Goal: Information Seeking & Learning: Learn about a topic

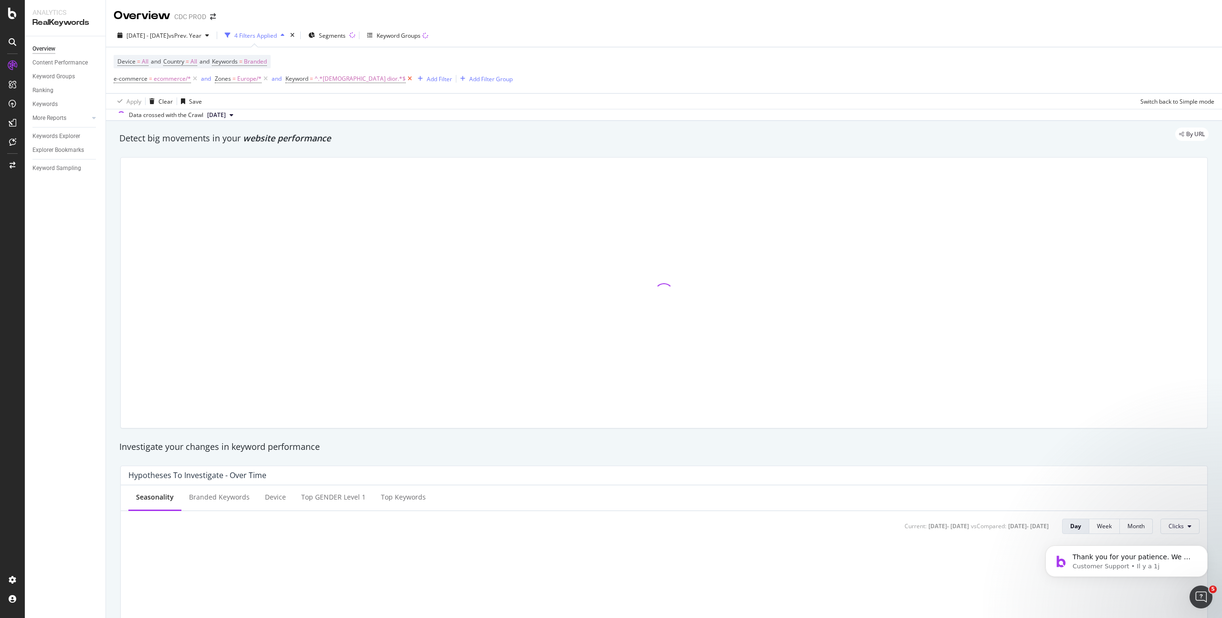
click at [406, 79] on icon at bounding box center [410, 79] width 8 height 10
click at [267, 79] on icon at bounding box center [266, 79] width 8 height 10
click at [193, 79] on icon at bounding box center [195, 79] width 8 height 10
click at [267, 60] on span "Branded" at bounding box center [255, 61] width 23 height 13
click at [519, 74] on div "Device = All and Country = All and Keywords = Branded Add Filter Add Filter Gro…" at bounding box center [664, 69] width 1101 height 44
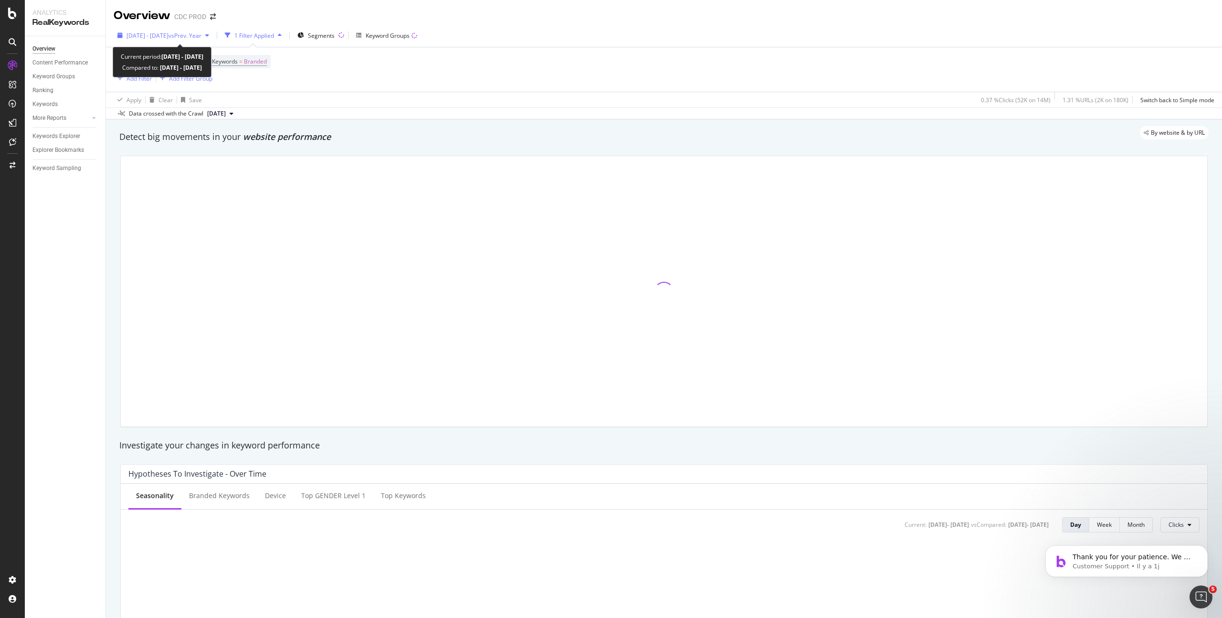
click at [155, 34] on span "2025 May. 23rd - Aug. 22nd" at bounding box center [148, 36] width 42 height 8
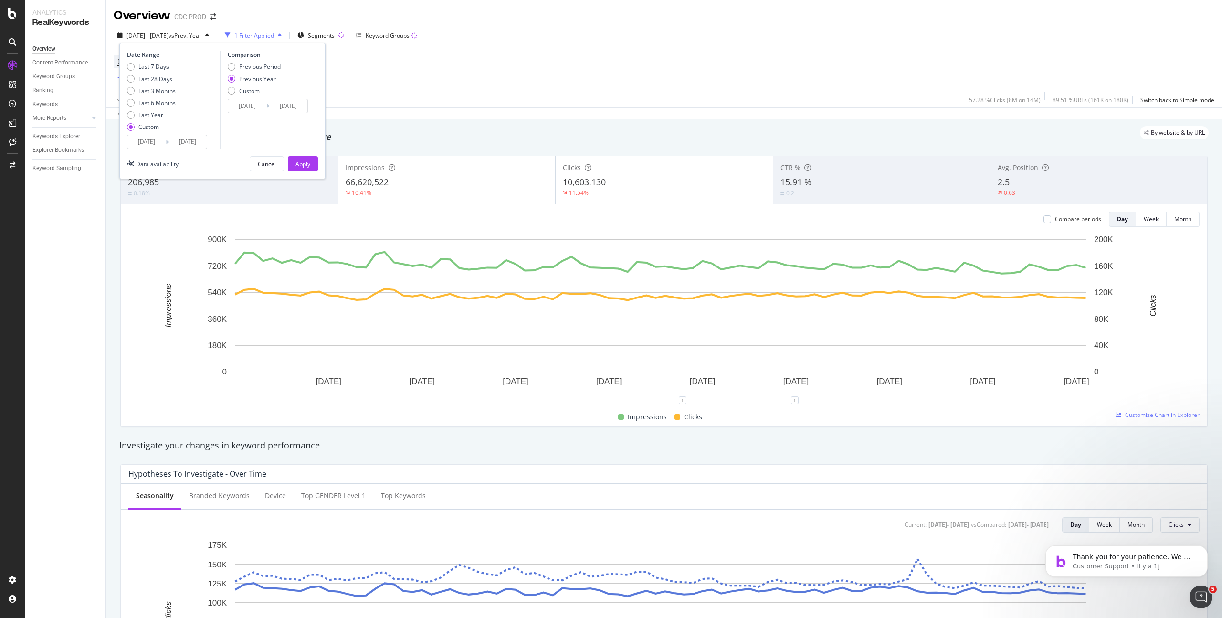
click at [155, 140] on input "2025/05/23" at bounding box center [146, 141] width 38 height 13
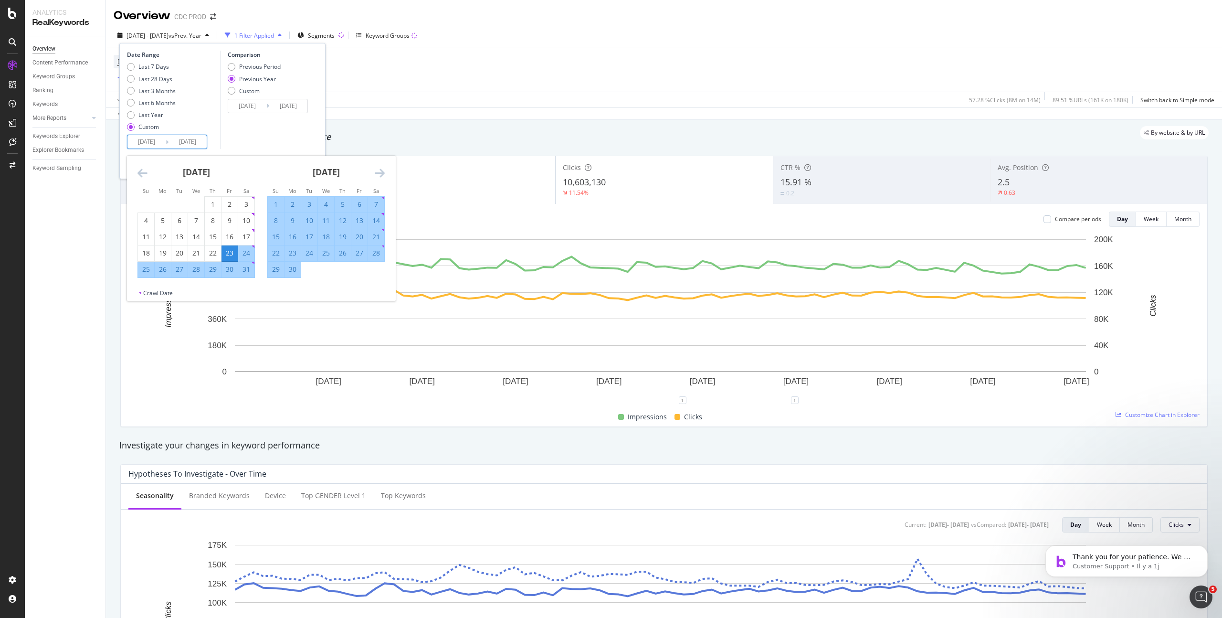
click at [137, 171] on icon "Move backward to switch to the previous month." at bounding box center [142, 172] width 10 height 11
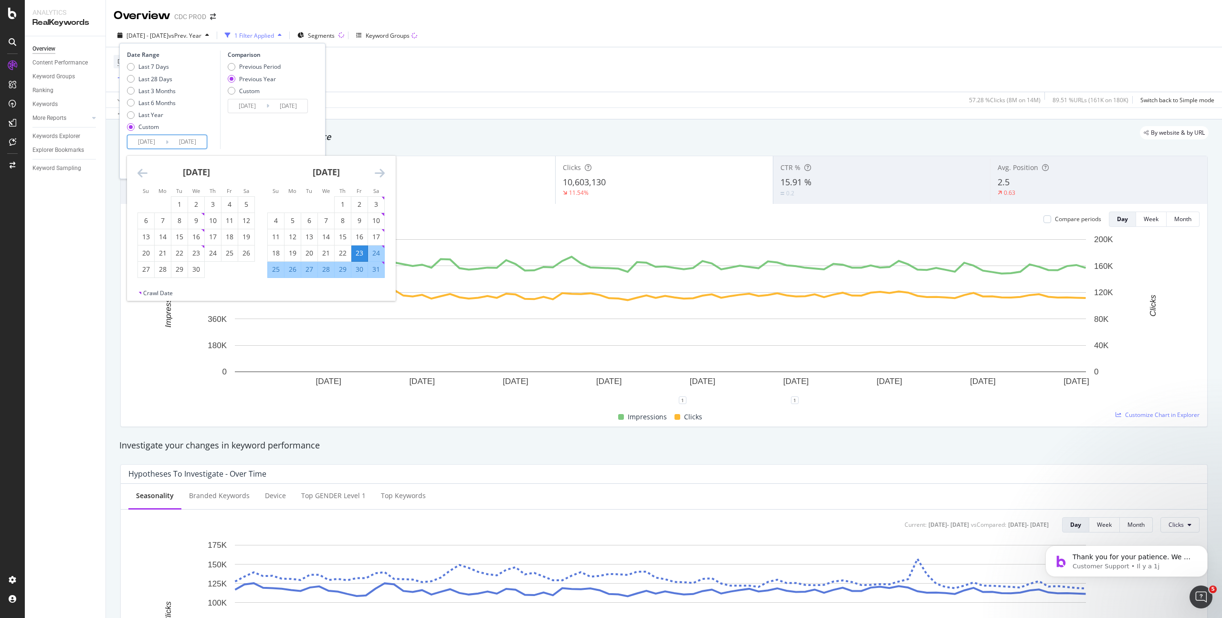
click at [137, 171] on icon "Move backward to switch to the previous month." at bounding box center [142, 172] width 10 height 11
click at [194, 200] on div "1" at bounding box center [196, 205] width 16 height 10
type input "2025/01/01"
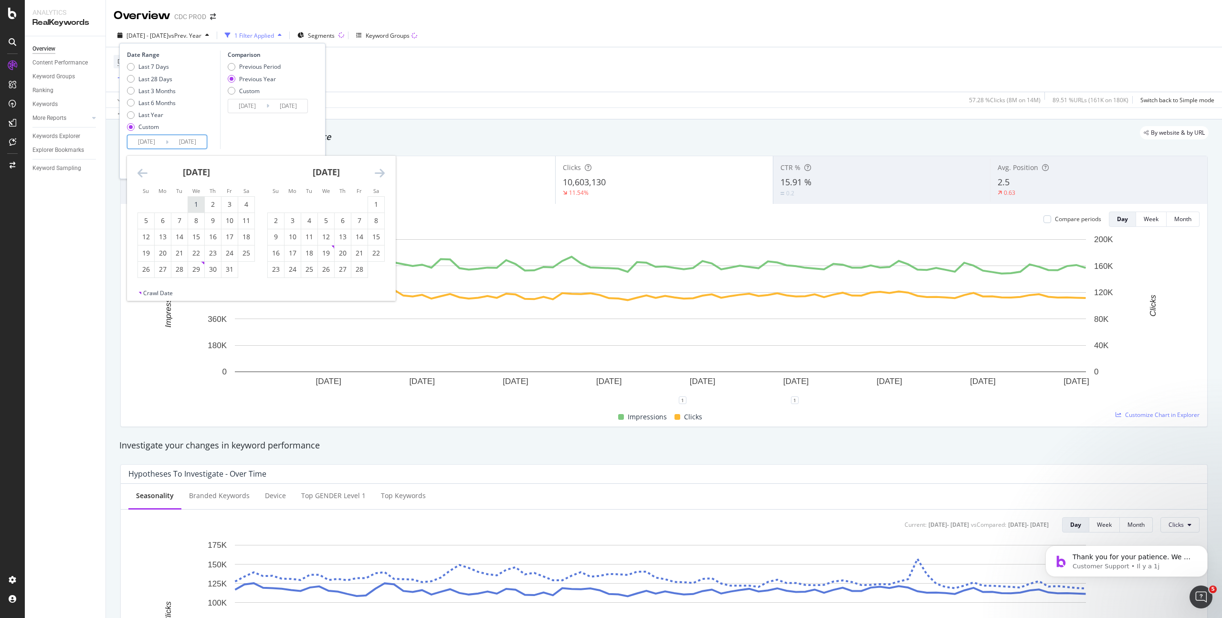
type input "2024/01/03"
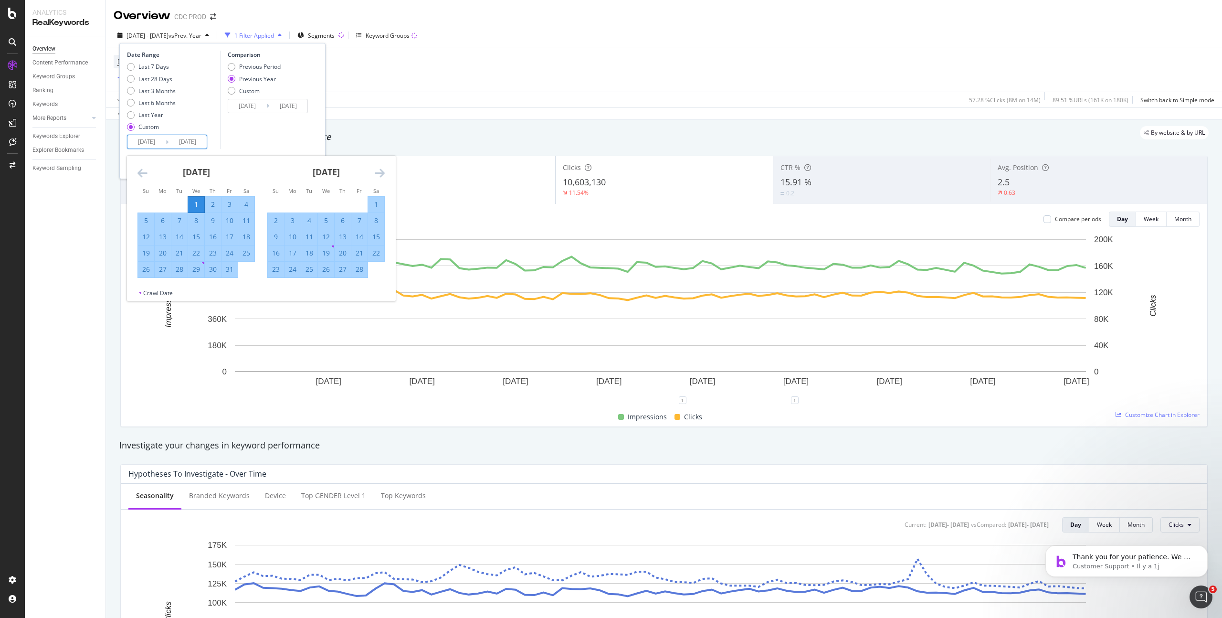
click at [380, 170] on icon "Move forward to switch to the next month." at bounding box center [380, 172] width 10 height 11
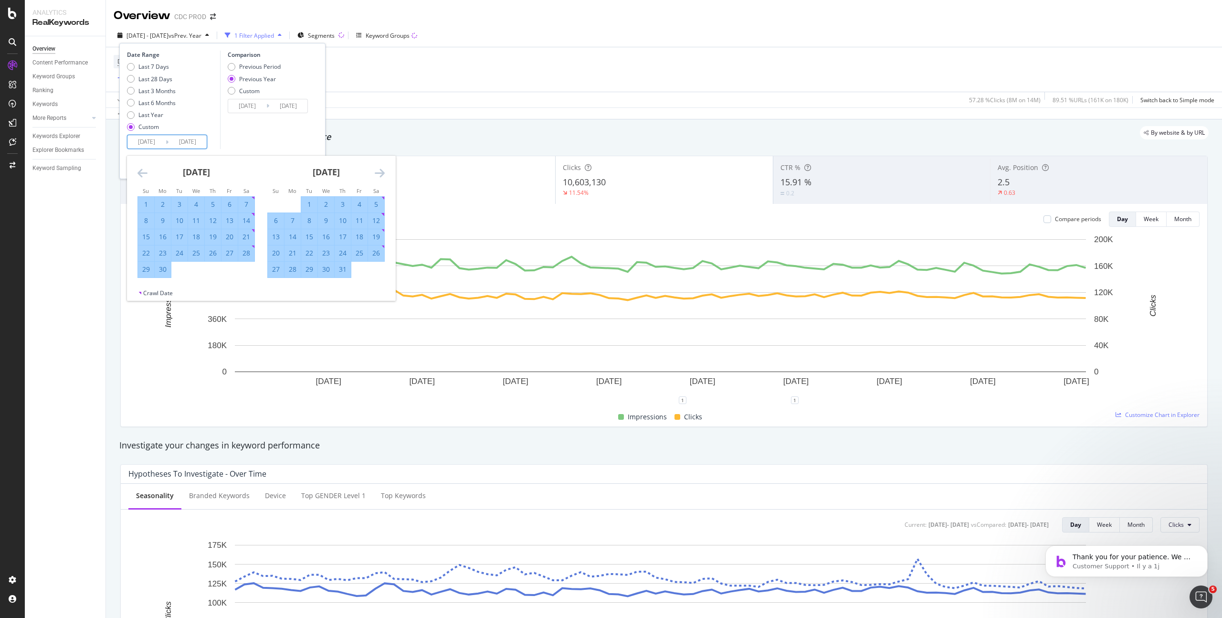
click at [380, 170] on icon "Move forward to switch to the next month." at bounding box center [380, 172] width 10 height 11
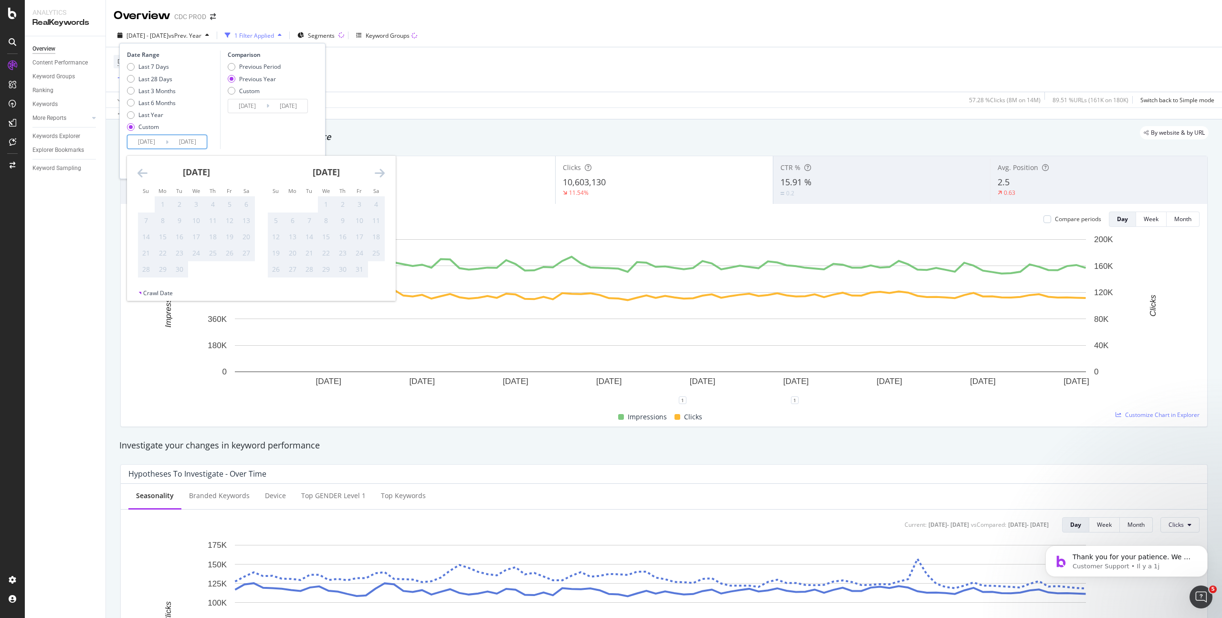
click at [138, 170] on icon "Move backward to switch to the previous month." at bounding box center [142, 172] width 10 height 11
click at [146, 269] on div "24" at bounding box center [146, 269] width 16 height 10
type input "2025/08/24"
type input "2024/08/25"
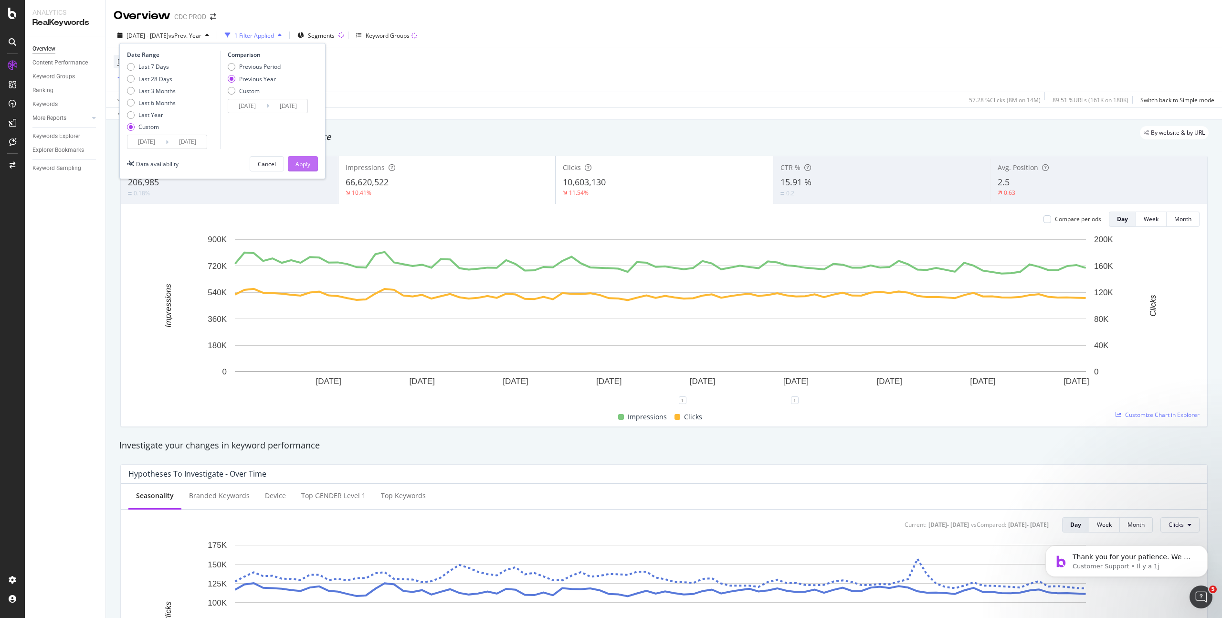
click at [304, 162] on div "Apply" at bounding box center [303, 164] width 15 height 8
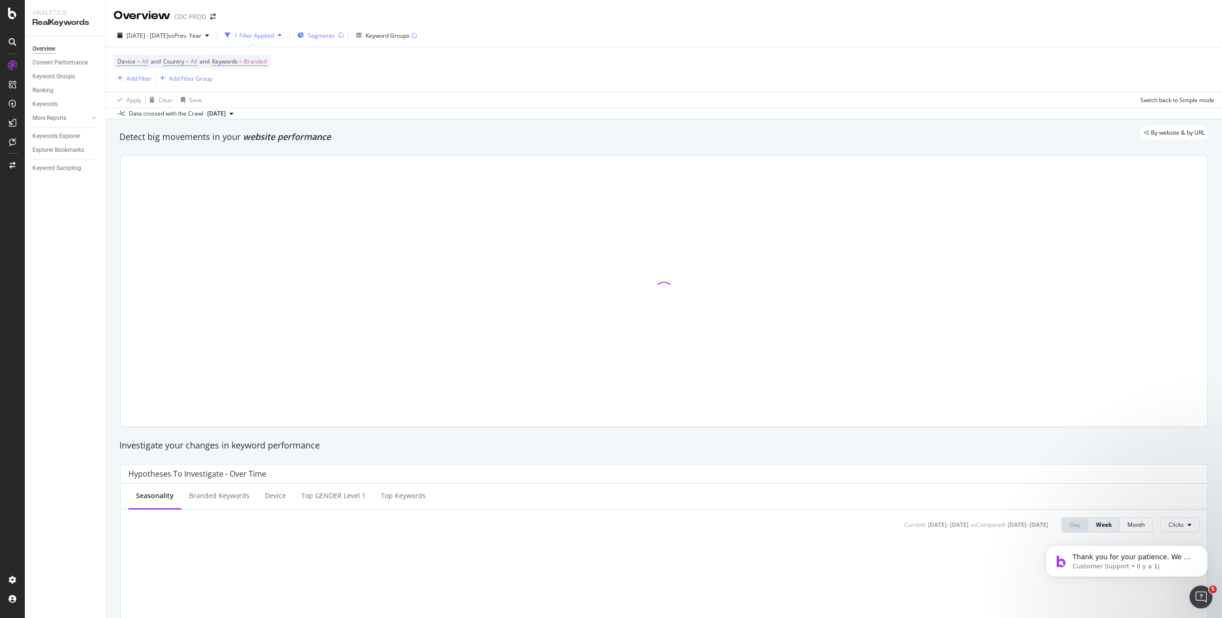
click at [335, 33] on span "Segments" at bounding box center [321, 36] width 27 height 8
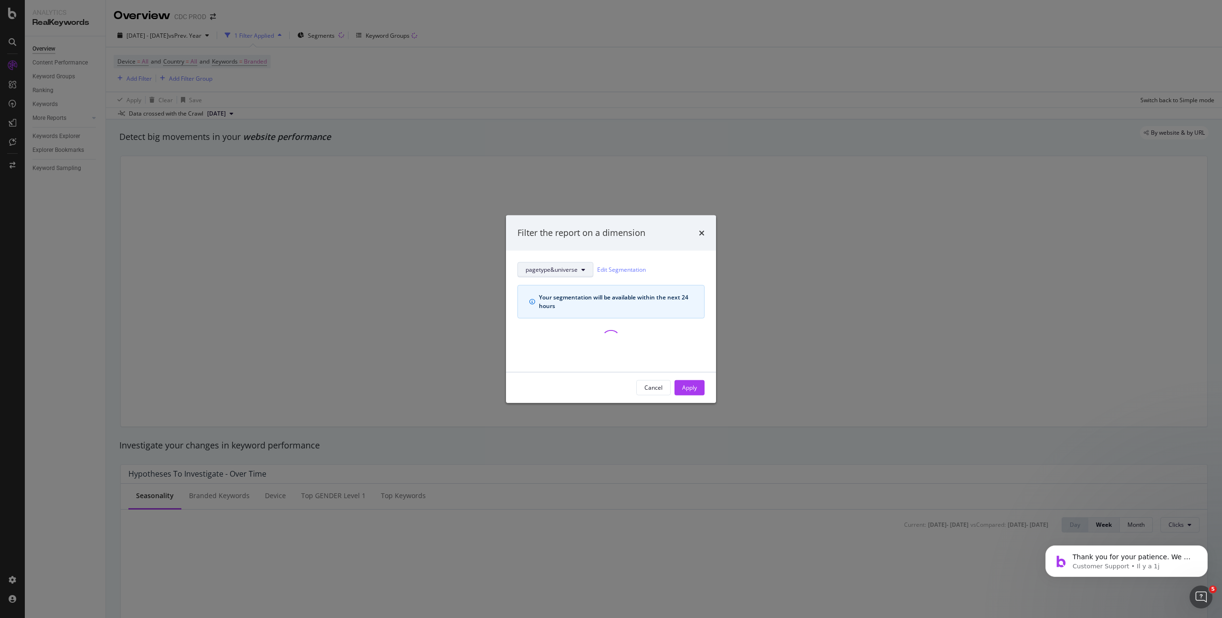
click at [584, 270] on icon "modal" at bounding box center [583, 269] width 4 height 6
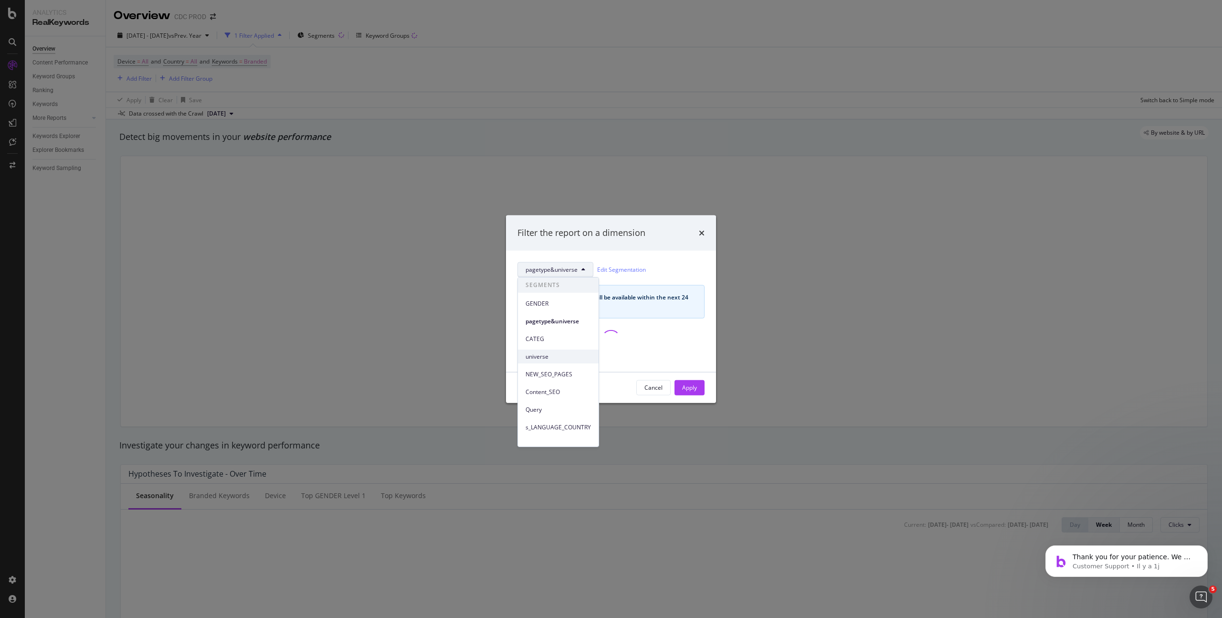
click at [552, 356] on span "universe" at bounding box center [558, 356] width 65 height 9
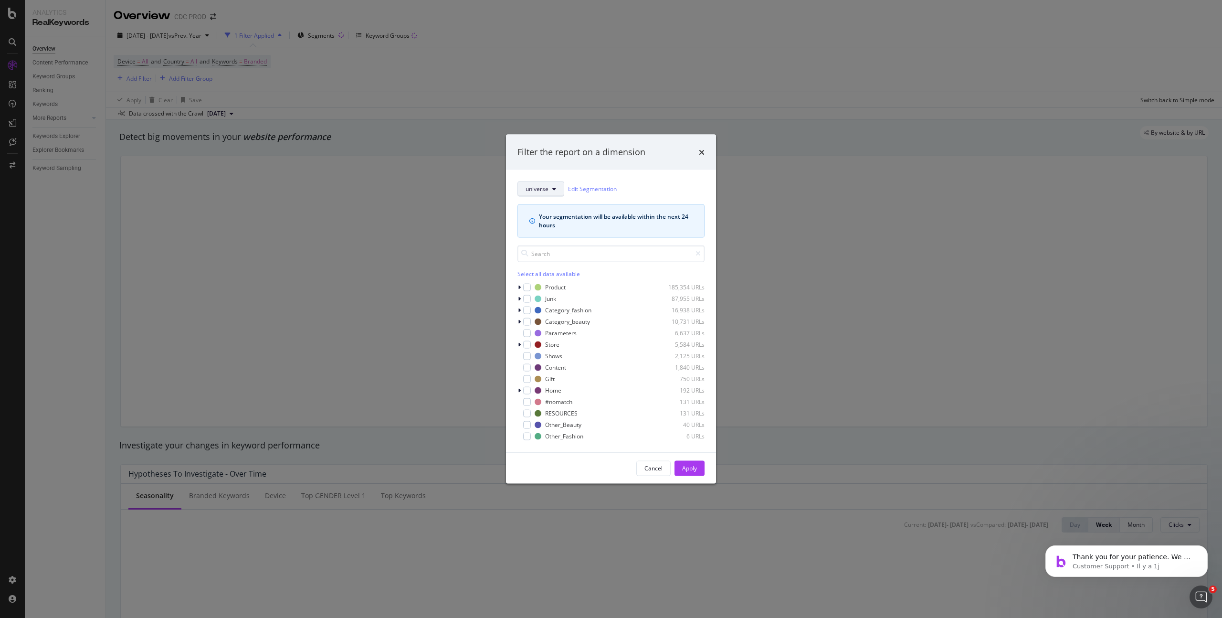
click at [547, 188] on span "universe" at bounding box center [537, 189] width 23 height 8
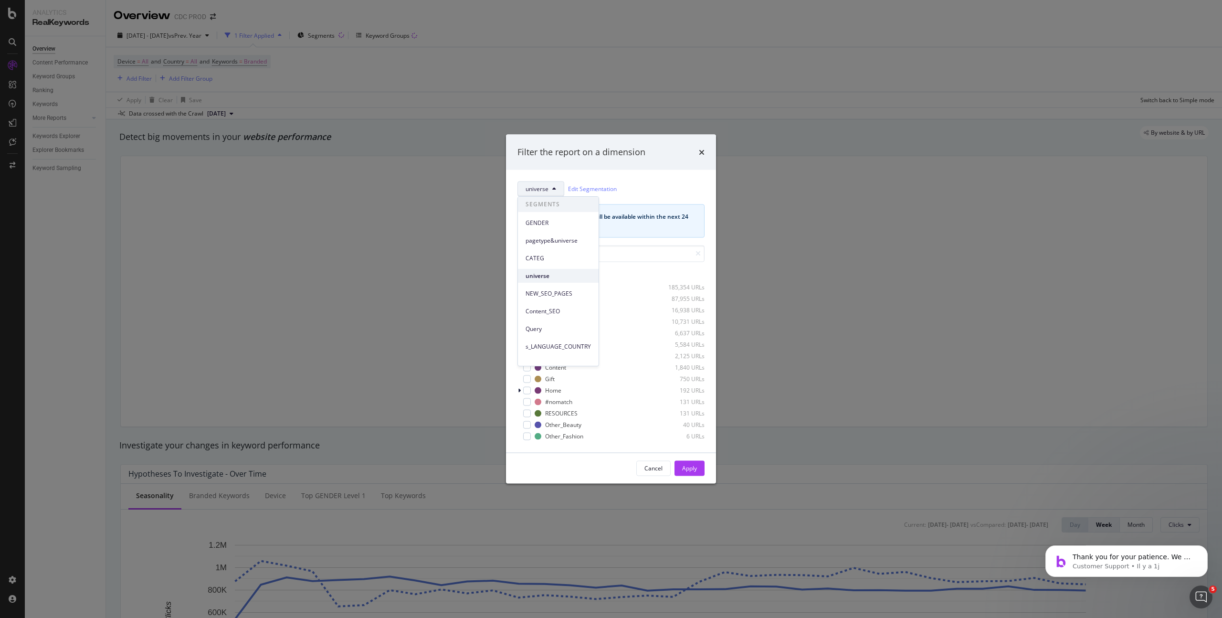
click at [547, 275] on span "universe" at bounding box center [558, 276] width 65 height 9
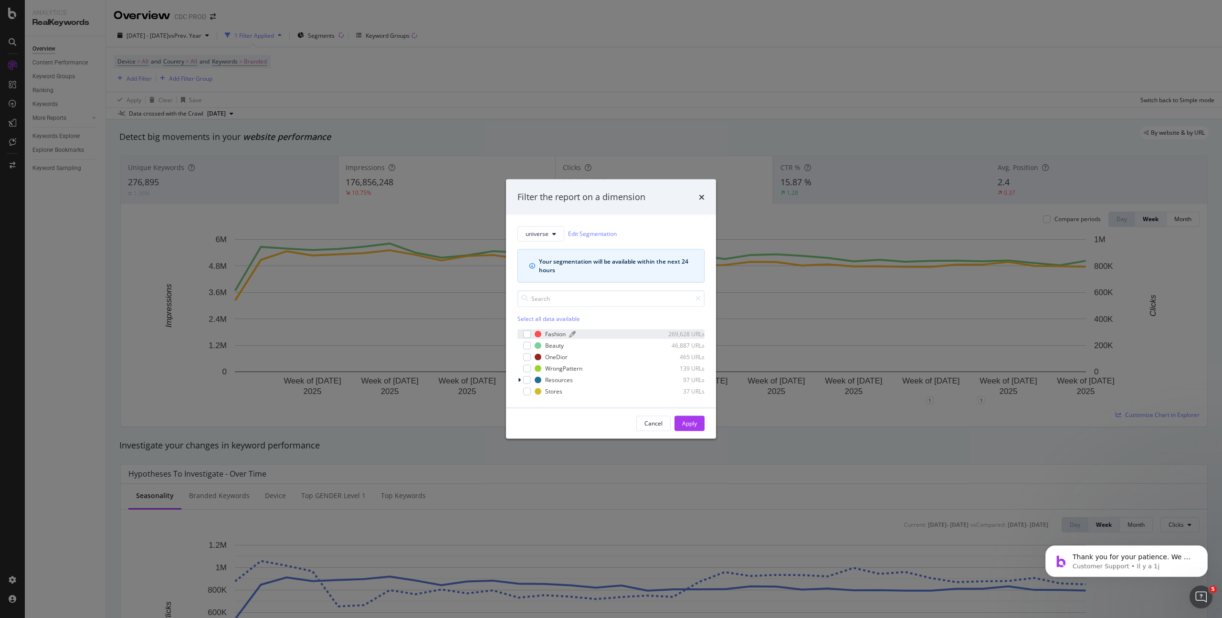
click at [545, 333] on div "Fashion" at bounding box center [555, 334] width 21 height 8
click at [555, 357] on div "OneDior" at bounding box center [556, 357] width 22 height 8
click at [694, 422] on div "Apply" at bounding box center [689, 423] width 15 height 8
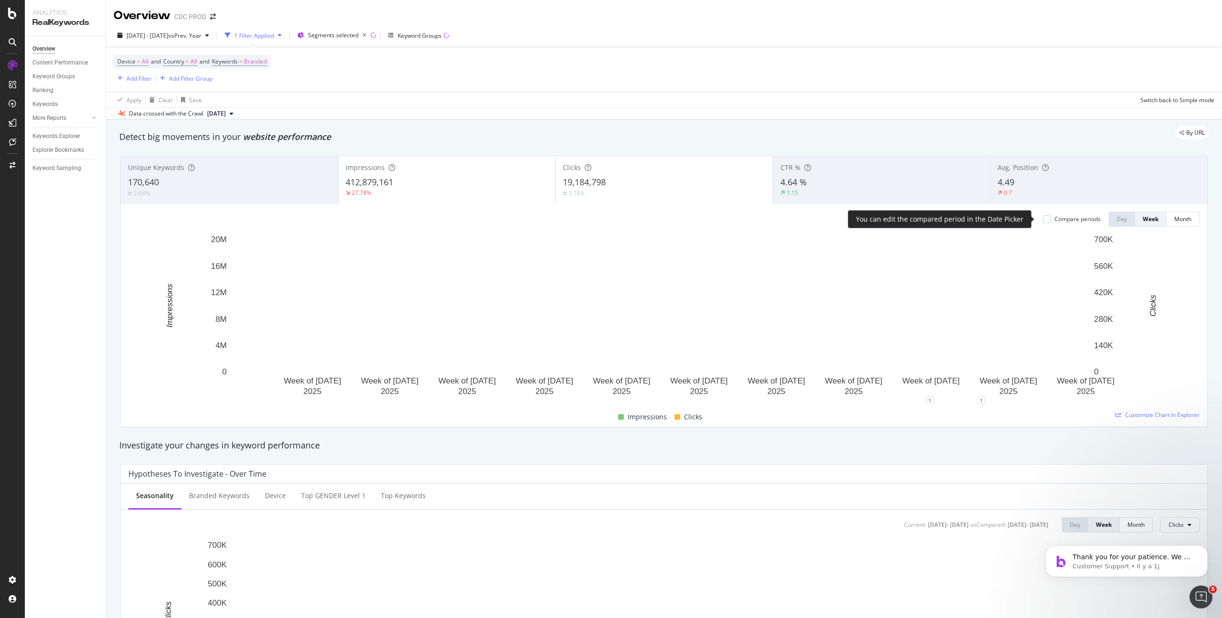
click at [1055, 217] on div "Compare periods" at bounding box center [1078, 219] width 46 height 8
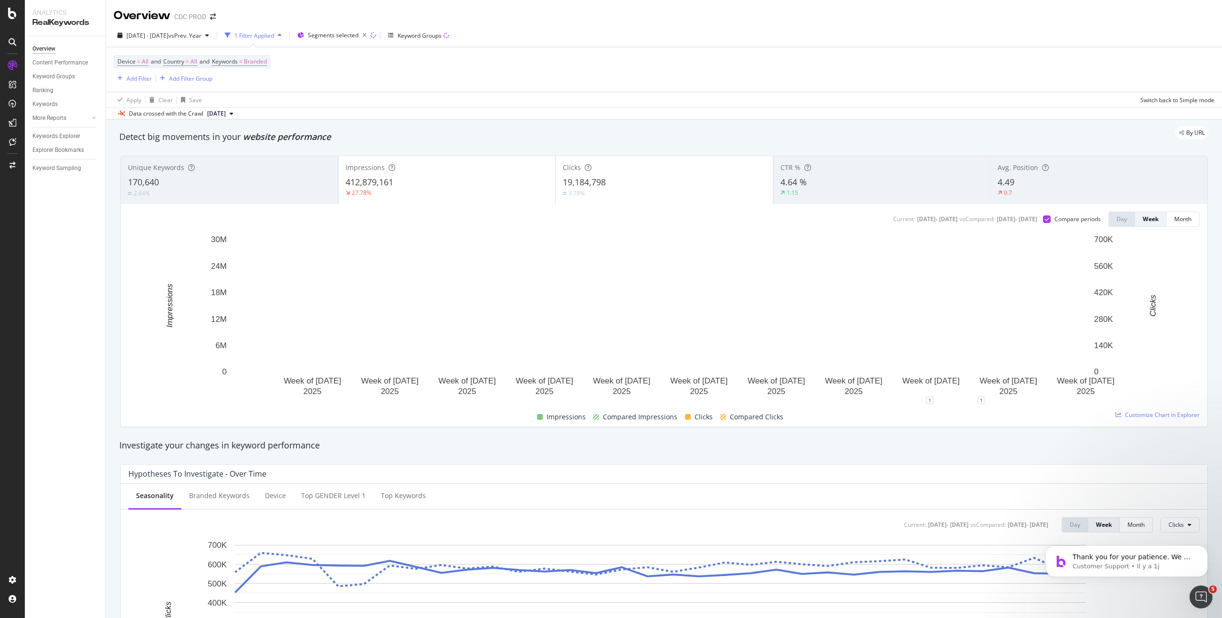
click at [659, 177] on div "19,184,798" at bounding box center [664, 182] width 203 height 12
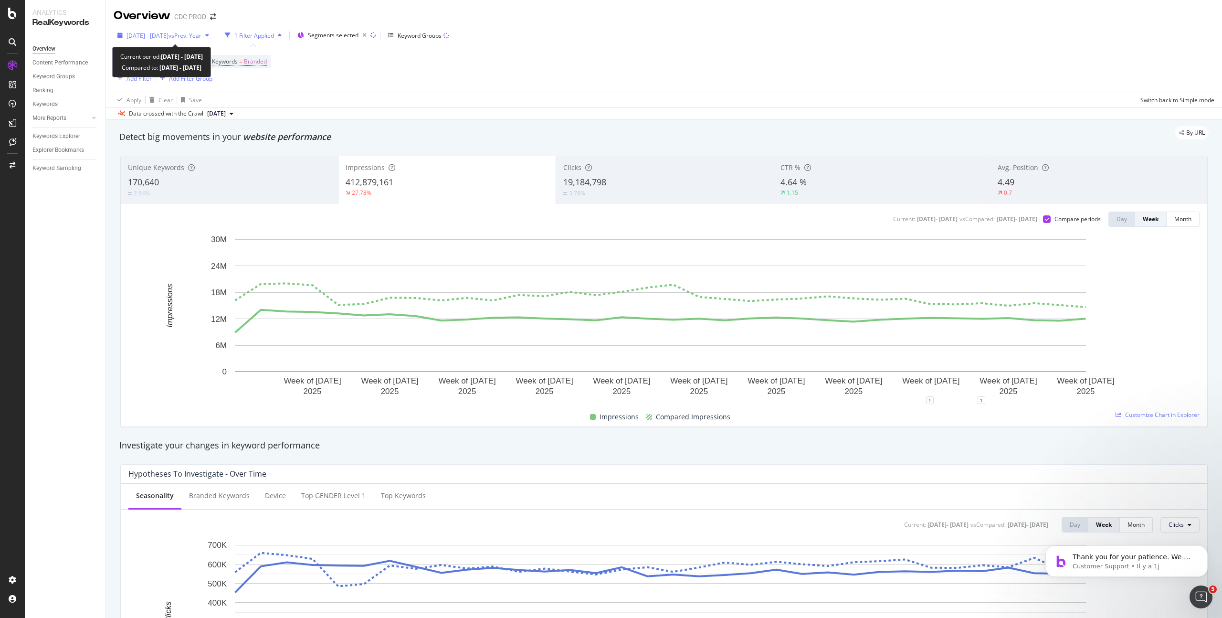
click at [201, 34] on span "vs Prev. Year" at bounding box center [185, 36] width 33 height 8
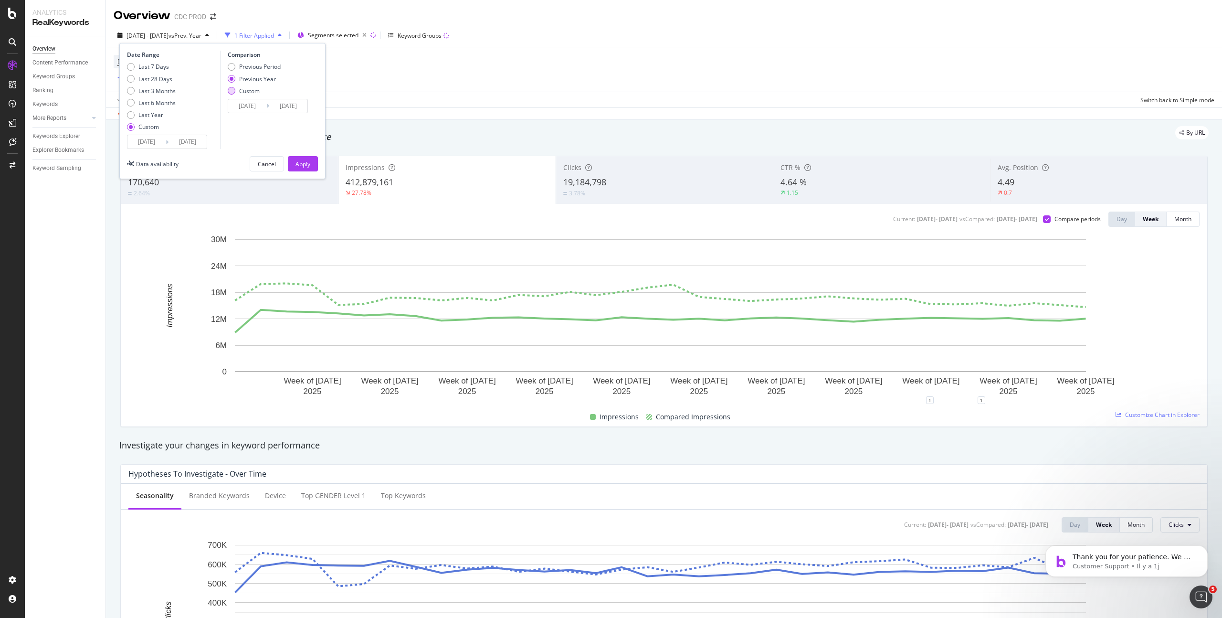
click at [251, 87] on div "Custom" at bounding box center [249, 91] width 21 height 8
click at [254, 103] on input "2024/01/03" at bounding box center [247, 105] width 38 height 13
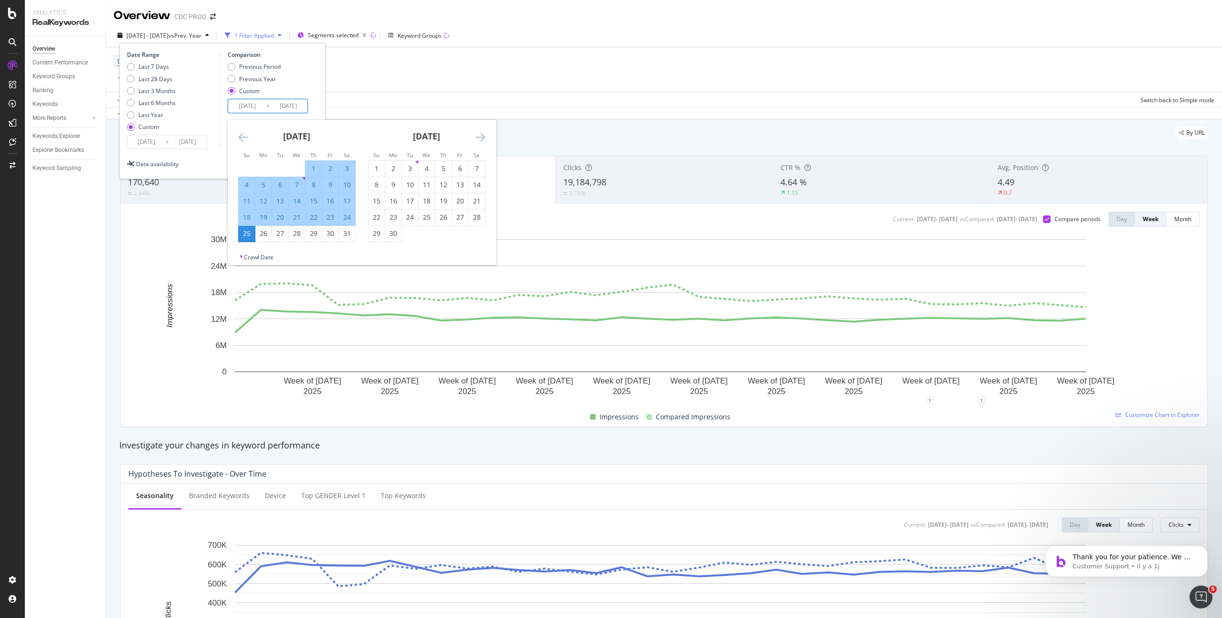
click at [242, 136] on icon "Move backward to switch to the previous month." at bounding box center [243, 136] width 10 height 11
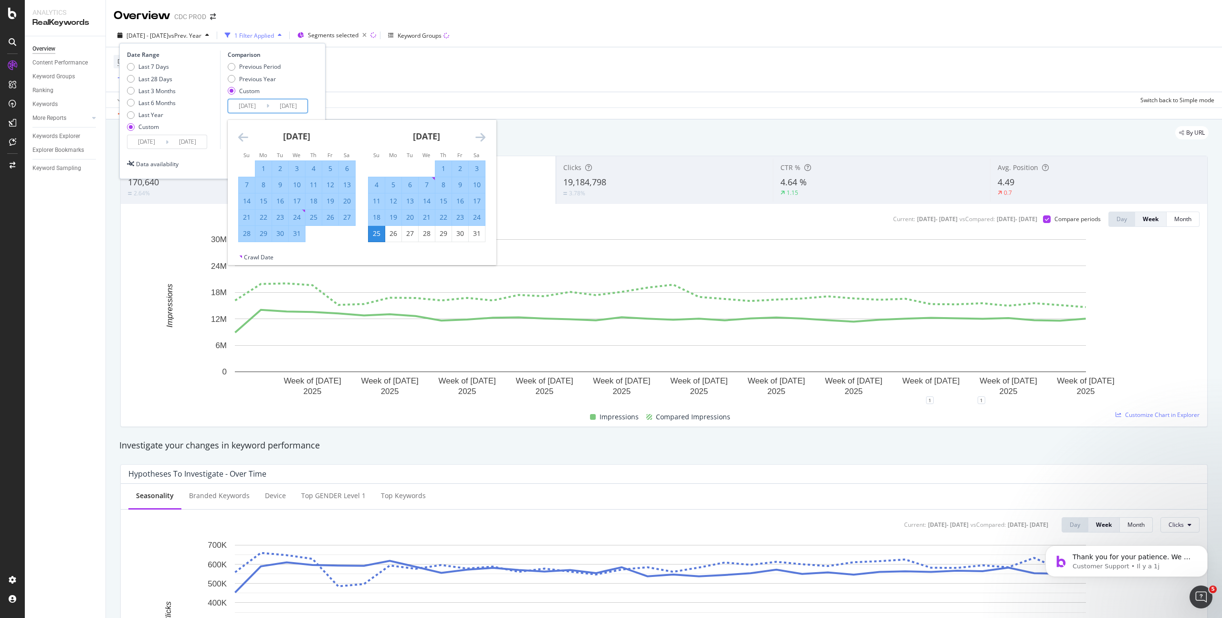
click at [242, 136] on icon "Move backward to switch to the previous month." at bounding box center [243, 136] width 10 height 11
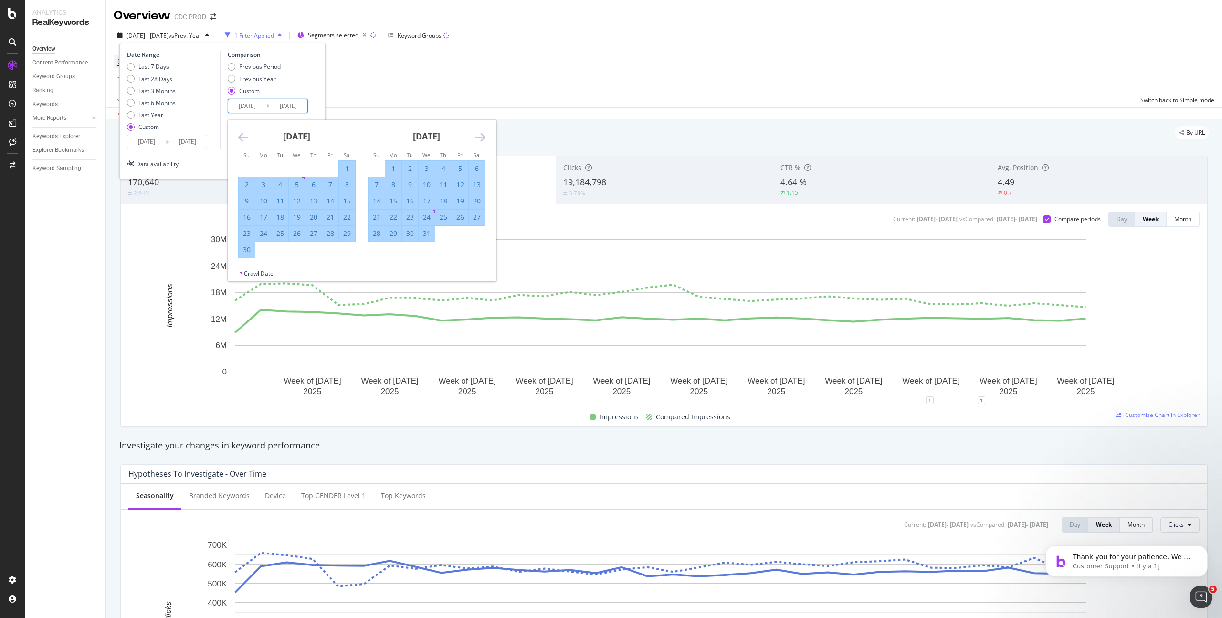
click at [242, 136] on icon "Move backward to switch to the previous month." at bounding box center [243, 136] width 10 height 11
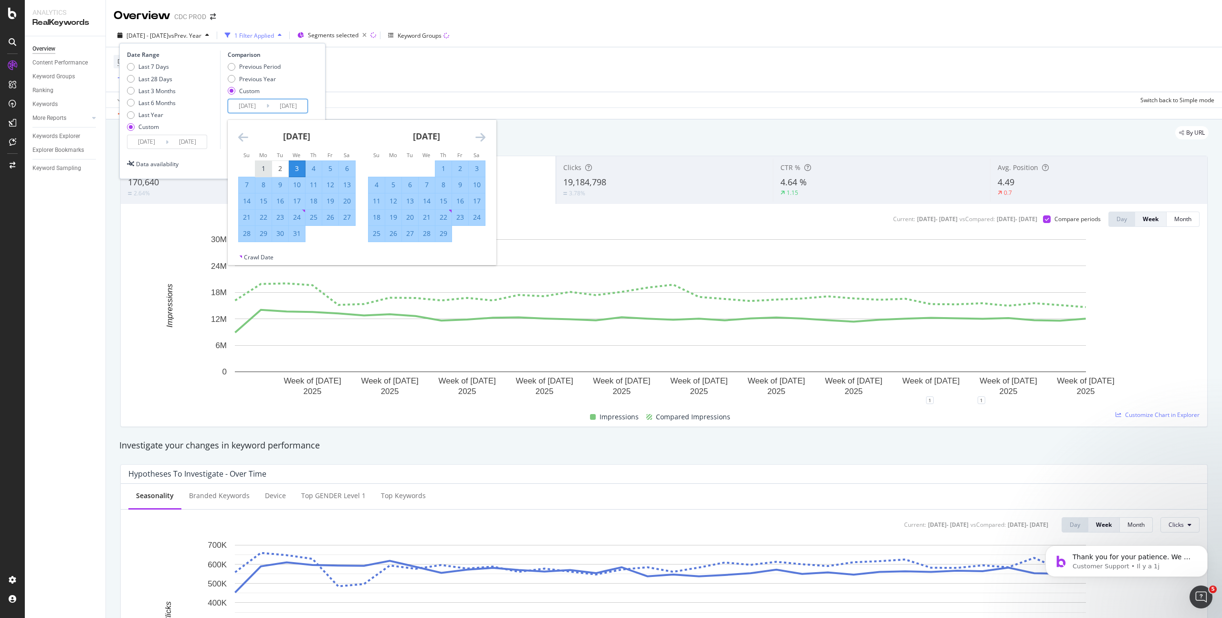
click at [259, 168] on div "1" at bounding box center [263, 169] width 16 height 10
type input "2024/01/01"
click at [485, 135] on icon "Move forward to switch to the next month." at bounding box center [480, 136] width 10 height 11
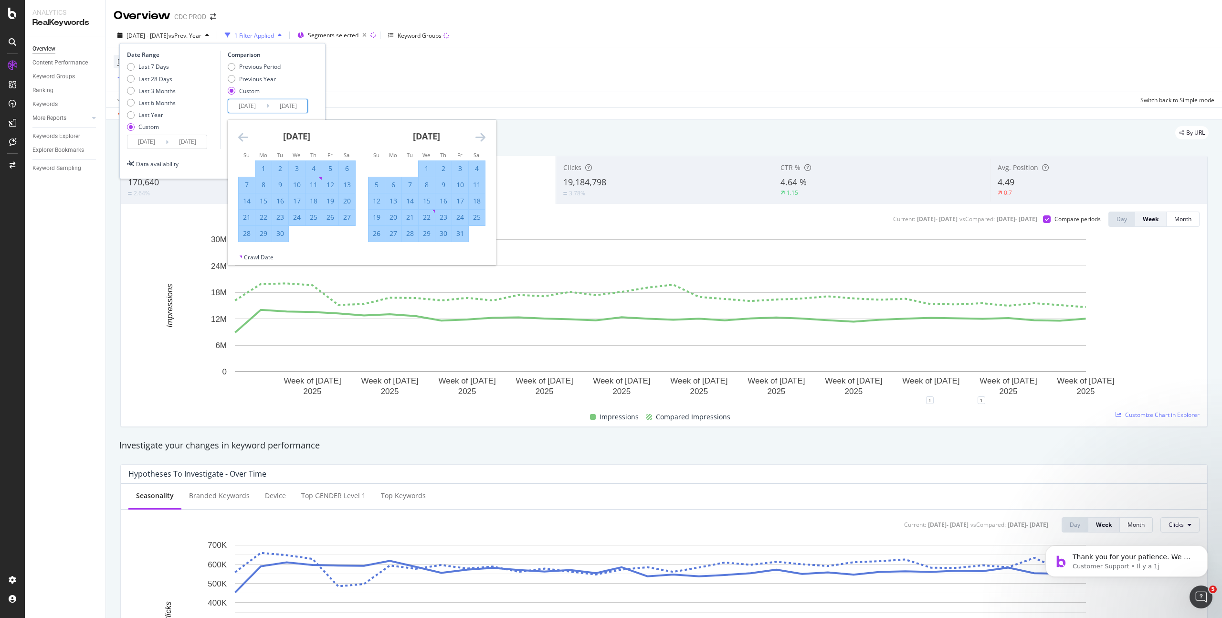
click at [485, 135] on icon "Move forward to switch to the next month." at bounding box center [480, 136] width 10 height 11
click at [481, 134] on icon "Move forward to switch to the next month." at bounding box center [480, 136] width 10 height 11
click at [478, 216] on div "24" at bounding box center [477, 217] width 16 height 10
type input "2024/08/24"
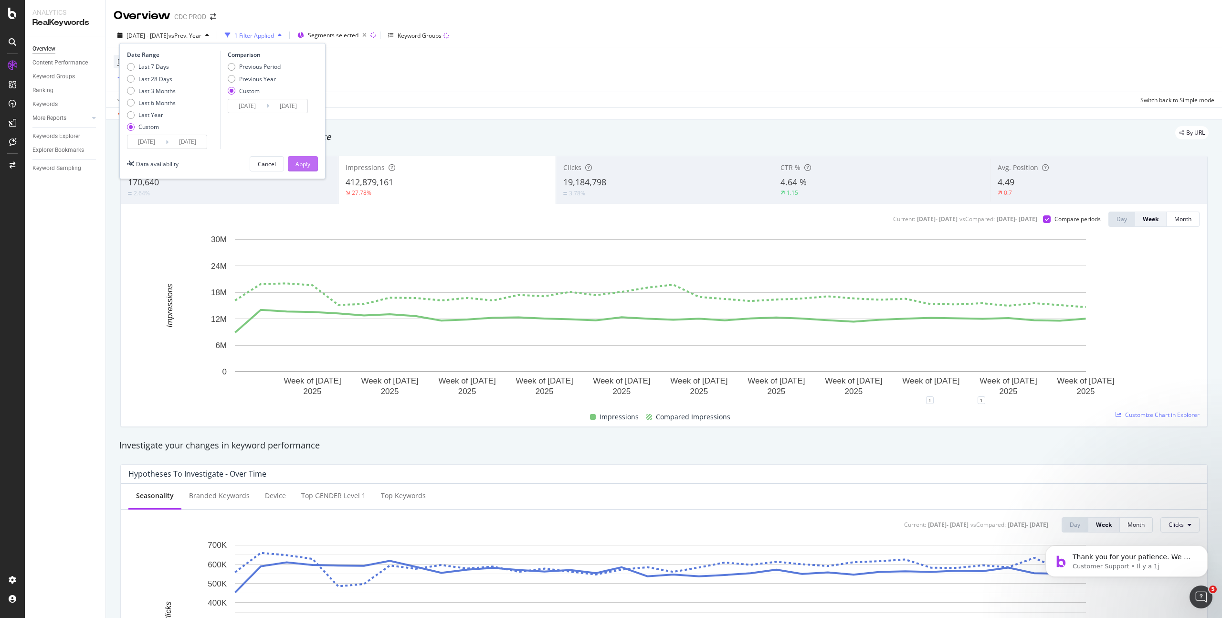
click at [306, 163] on div "Apply" at bounding box center [303, 164] width 15 height 8
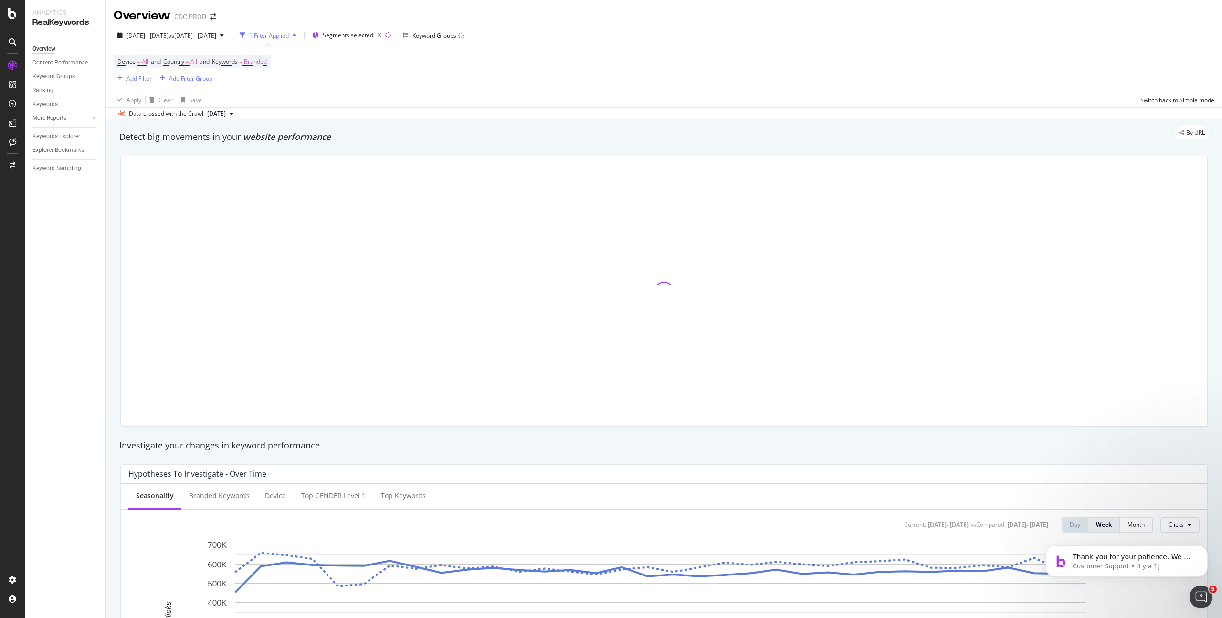
click at [237, 111] on button "[DATE]" at bounding box center [220, 113] width 34 height 11
click at [415, 84] on div "Device = All and Country = All and Keywords = Branded Add Filter Add Filter Gro…" at bounding box center [664, 69] width 1101 height 44
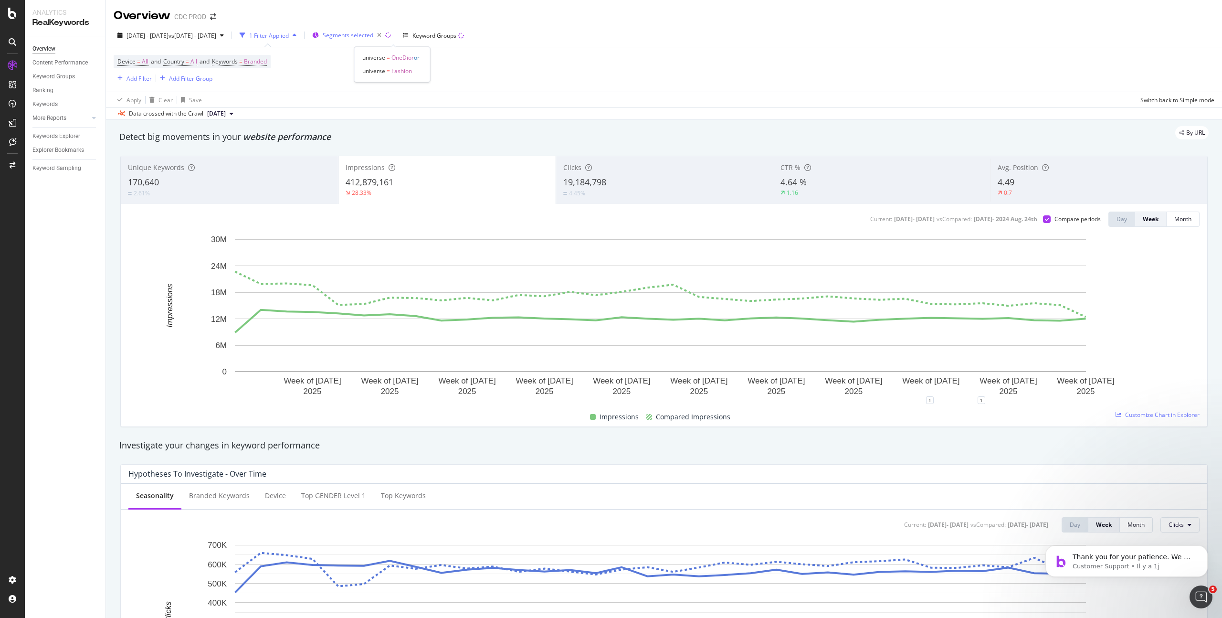
click at [373, 34] on span "Segments selected" at bounding box center [348, 35] width 51 height 8
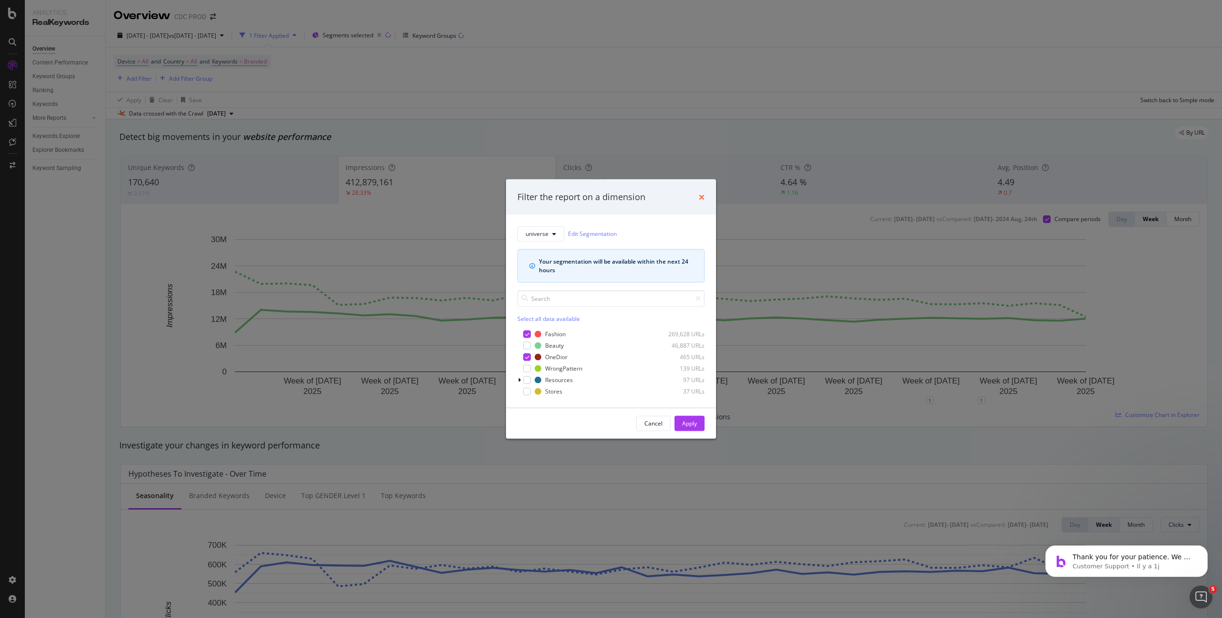
click at [703, 200] on icon "times" at bounding box center [702, 197] width 6 height 8
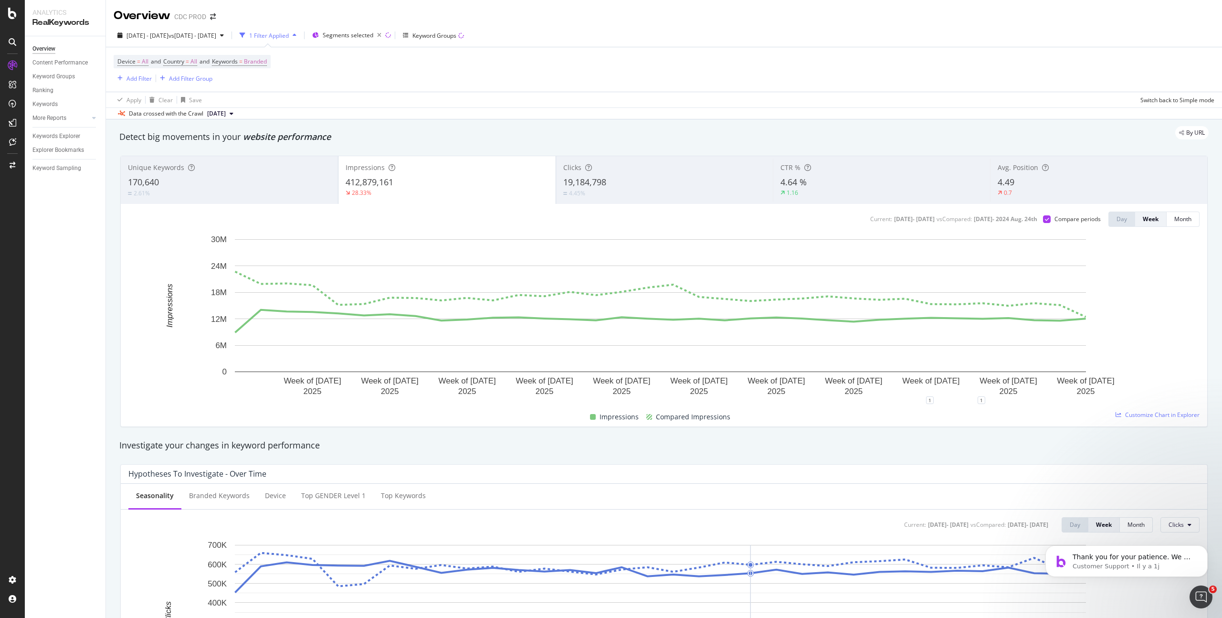
click at [604, 187] on div "19,184,798" at bounding box center [664, 182] width 203 height 12
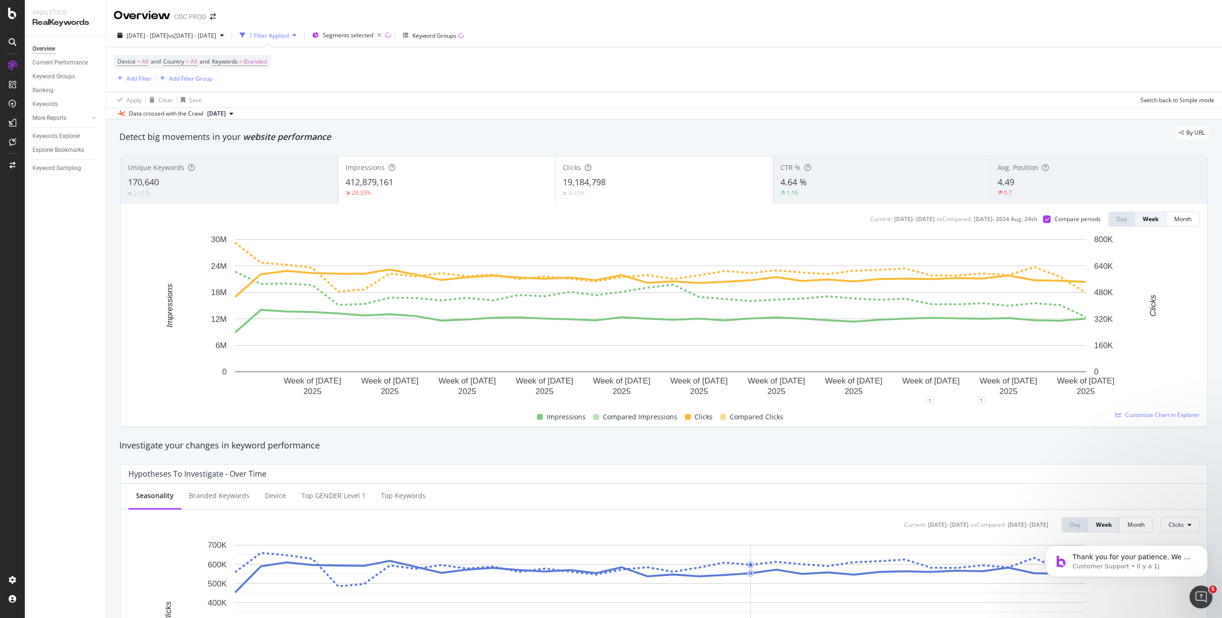
click at [412, 191] on div "28.33%" at bounding box center [447, 193] width 203 height 9
